Goal: Check status: Check status

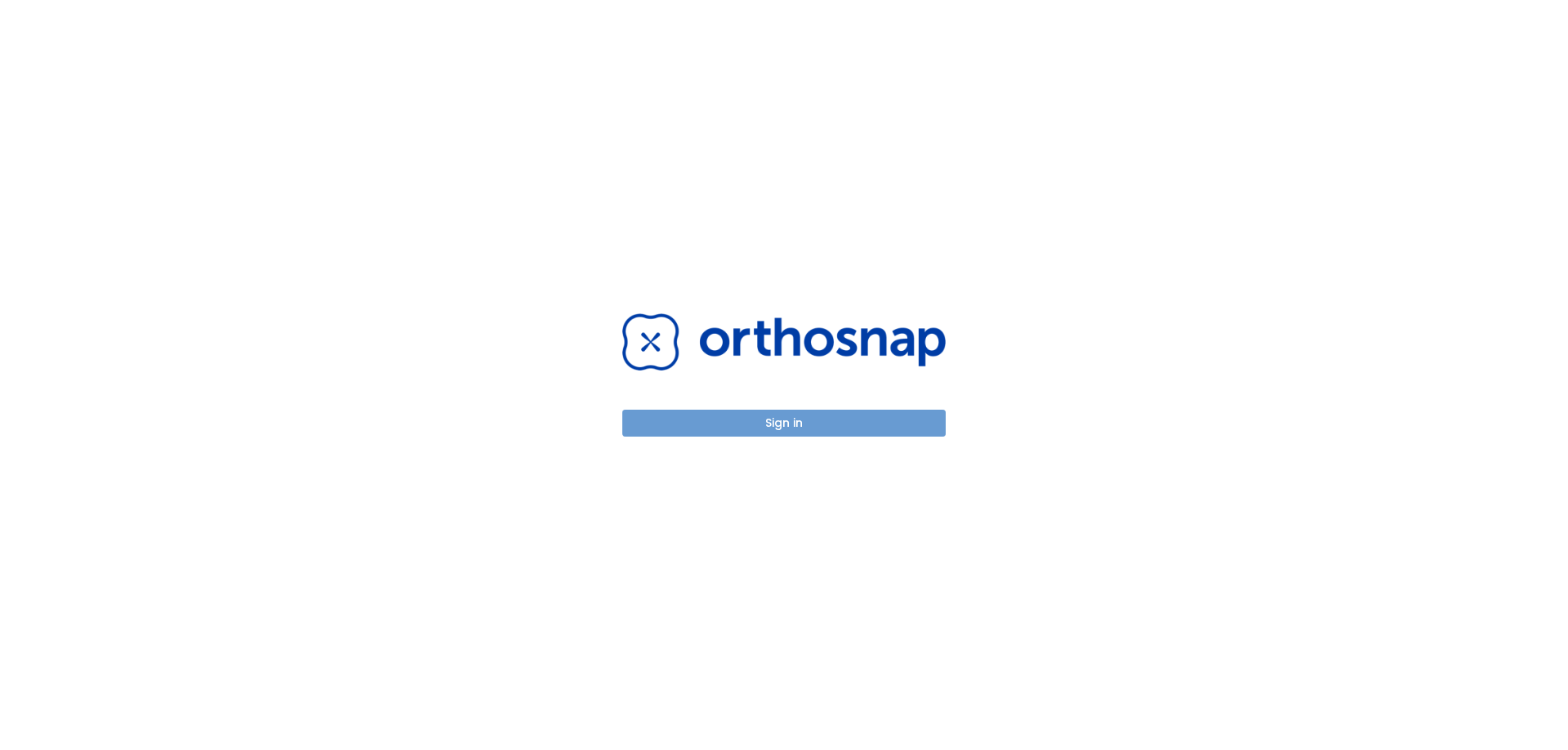
click at [858, 430] on button "Sign in" at bounding box center [784, 423] width 323 height 27
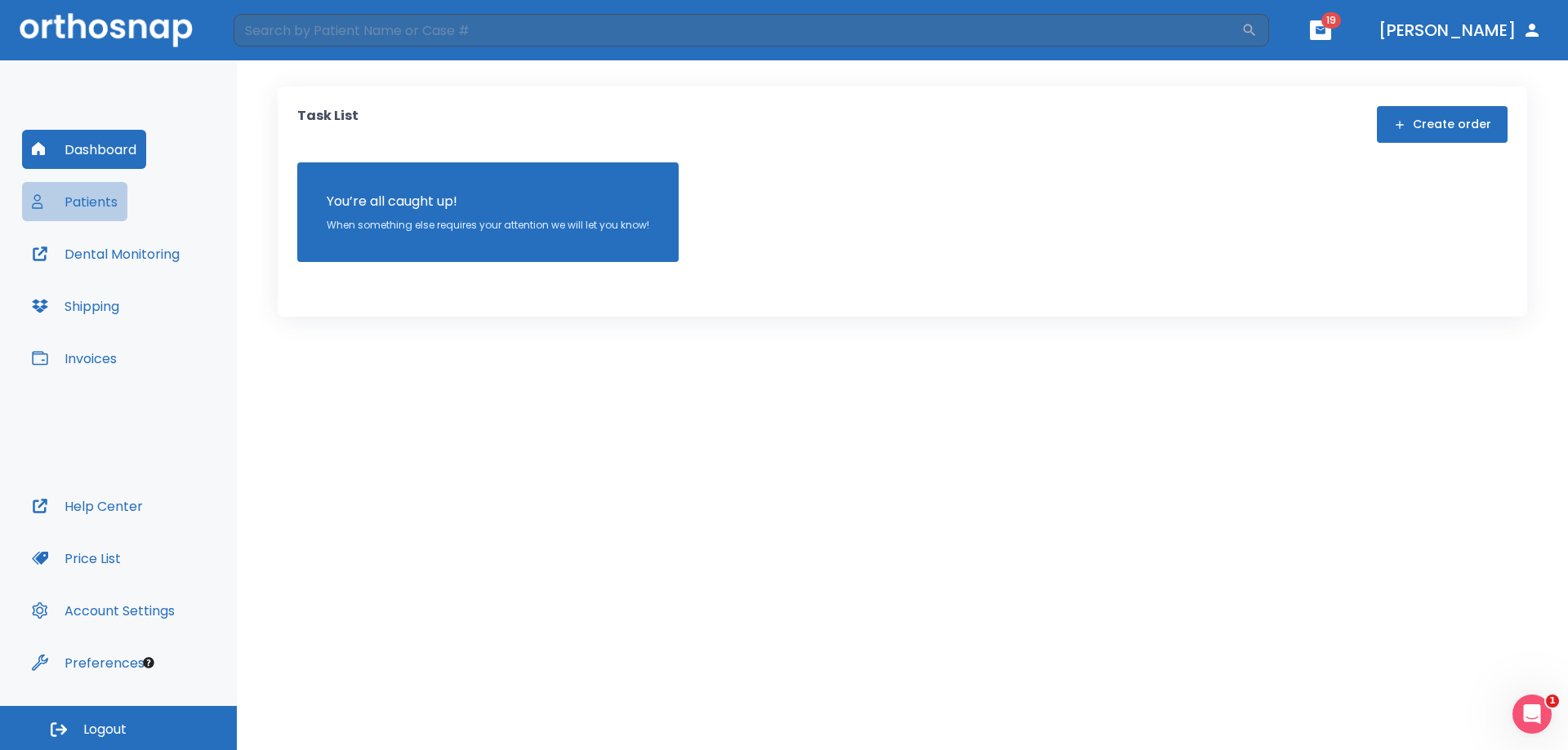
click at [77, 200] on button "Patients" at bounding box center [75, 201] width 105 height 39
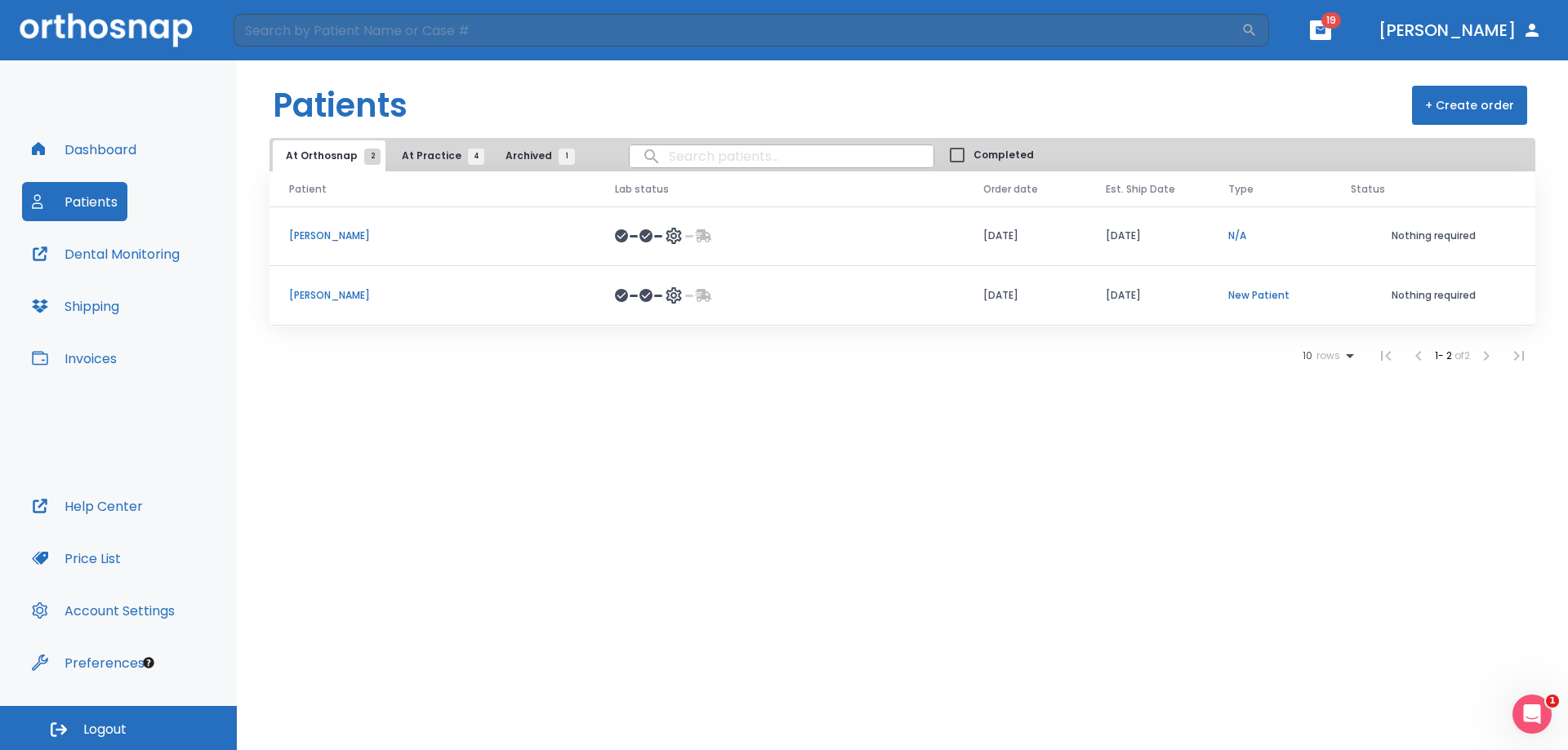
click at [334, 297] on p "[PERSON_NAME]" at bounding box center [433, 296] width 287 height 15
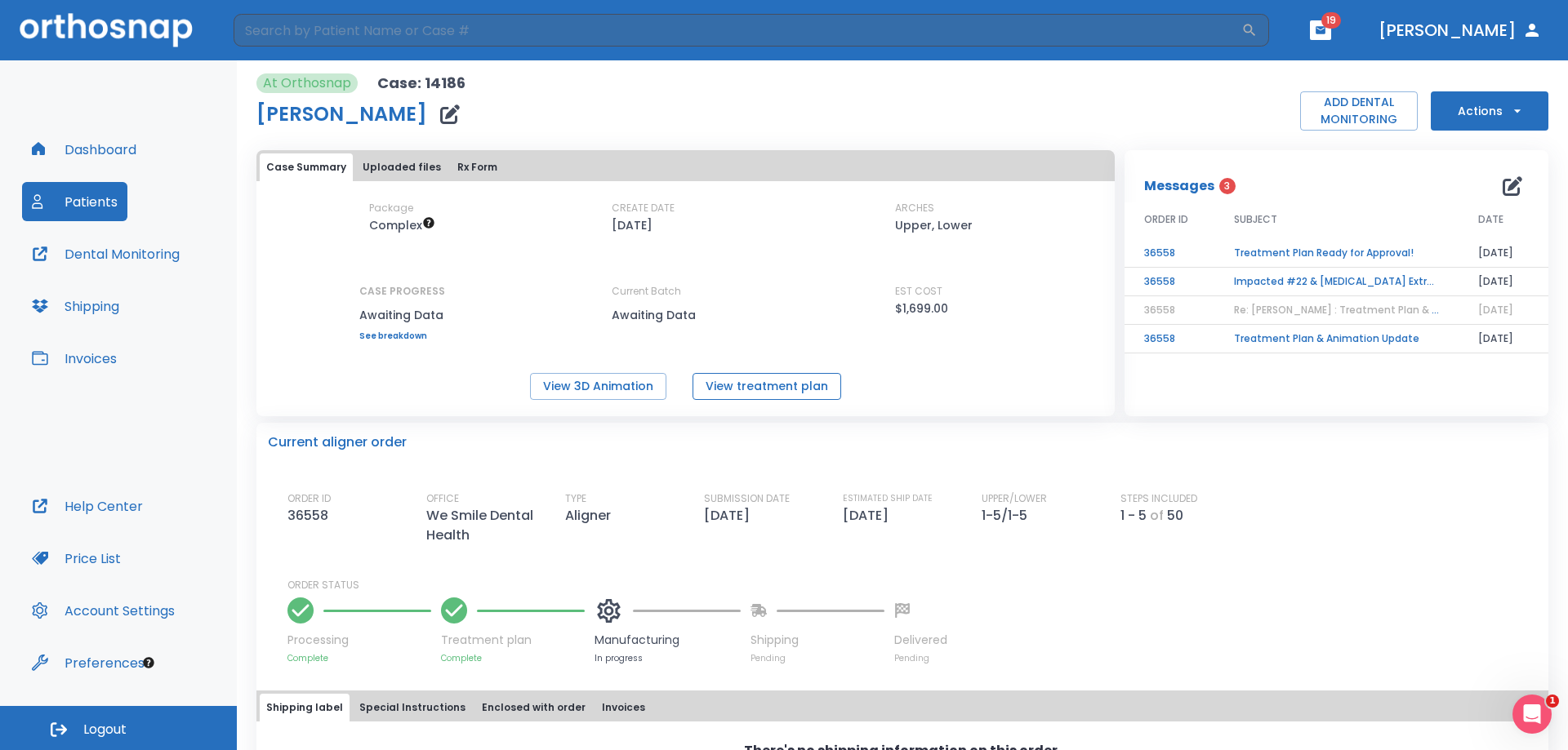
click at [708, 392] on button "View treatment plan" at bounding box center [766, 386] width 148 height 27
click at [603, 392] on button "View 3D Animation" at bounding box center [598, 386] width 137 height 27
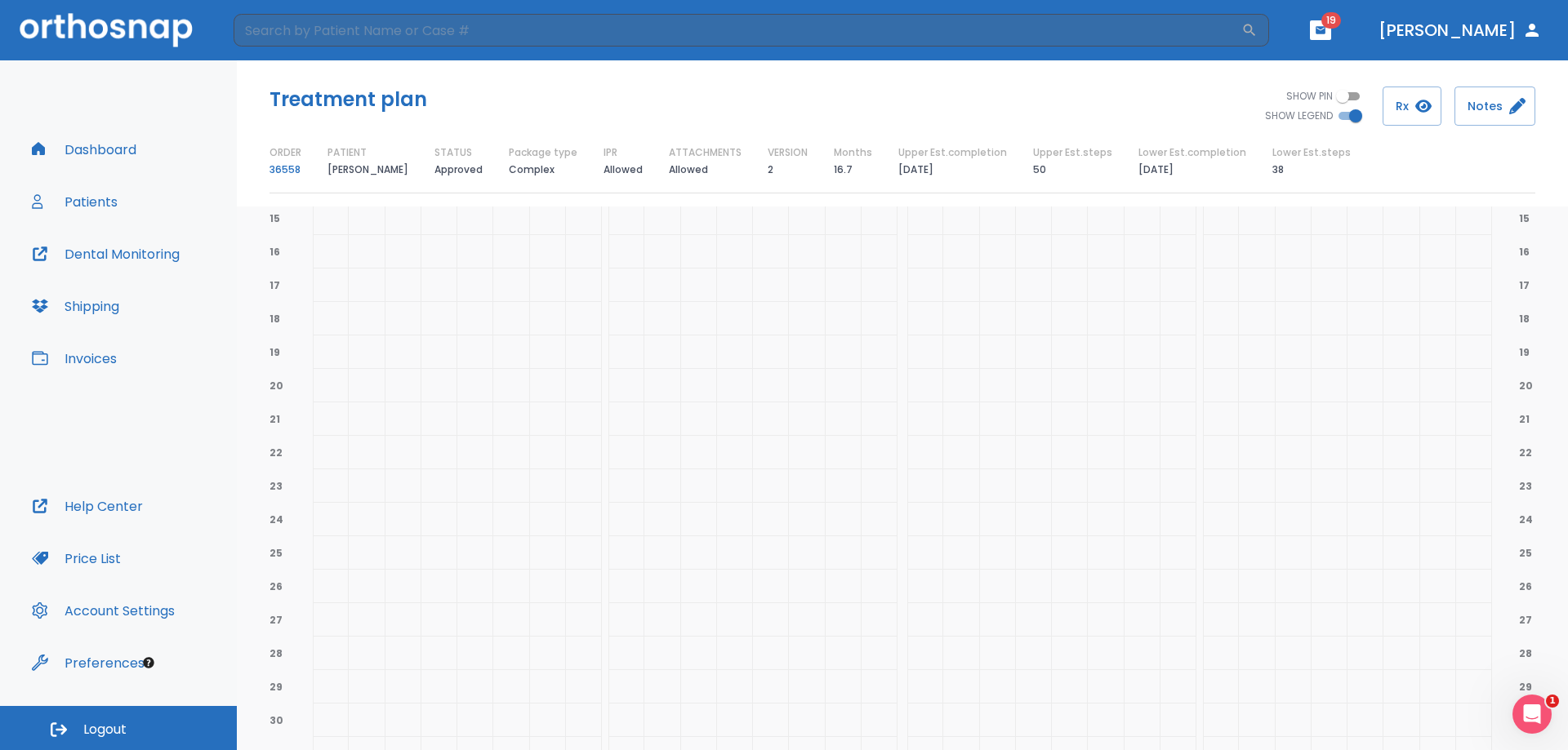
scroll to position [1062, 0]
